Goal: Navigation & Orientation: Find specific page/section

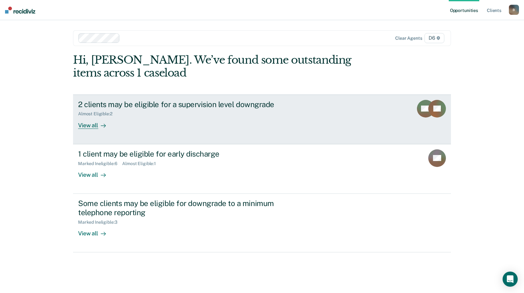
click at [92, 125] on div "View all" at bounding box center [95, 123] width 35 height 12
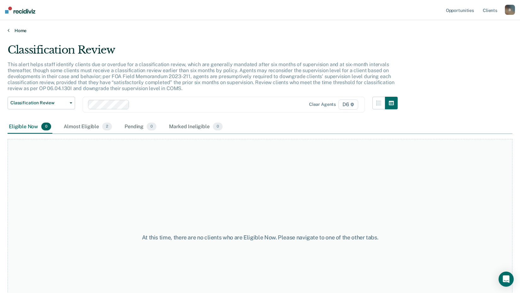
click at [9, 29] on icon at bounding box center [9, 30] width 2 height 5
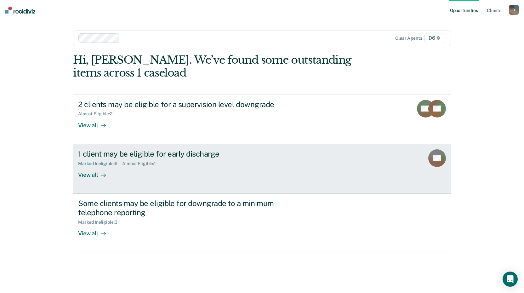
click at [95, 175] on div "View all" at bounding box center [95, 172] width 35 height 12
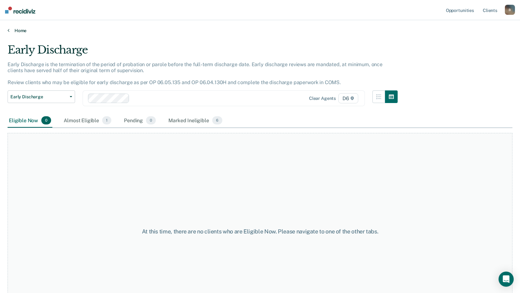
click at [20, 32] on link "Home" at bounding box center [260, 31] width 504 height 6
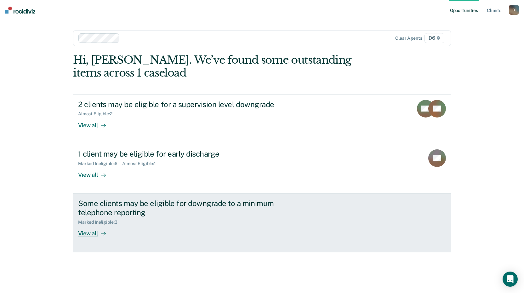
click at [90, 233] on div "View all" at bounding box center [95, 231] width 35 height 12
